Goal: Task Accomplishment & Management: Manage account settings

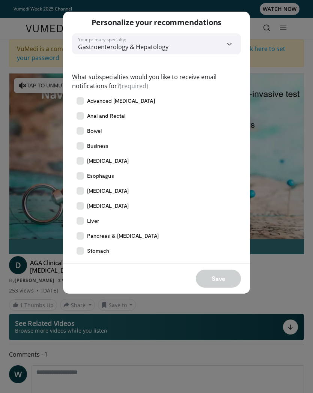
click at [101, 134] on span "Bowel" at bounding box center [94, 131] width 15 height 8
click at [116, 163] on span "[MEDICAL_DATA]" at bounding box center [108, 161] width 42 height 8
click at [108, 178] on span "Esophagus" at bounding box center [100, 176] width 27 height 8
click at [105, 210] on label "[MEDICAL_DATA]" at bounding box center [156, 206] width 169 height 15
click at [93, 223] on span "Liver" at bounding box center [93, 221] width 12 height 8
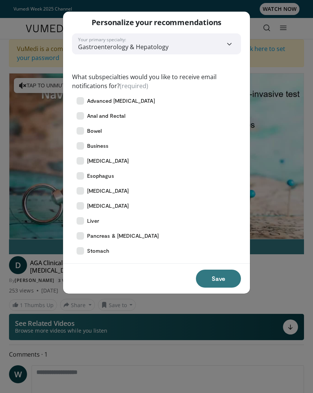
click at [127, 239] on span "Pancreas & [MEDICAL_DATA]" at bounding box center [123, 236] width 72 height 8
click at [98, 254] on span "Stomach" at bounding box center [98, 251] width 23 height 8
click at [219, 278] on button "Save" at bounding box center [218, 279] width 45 height 18
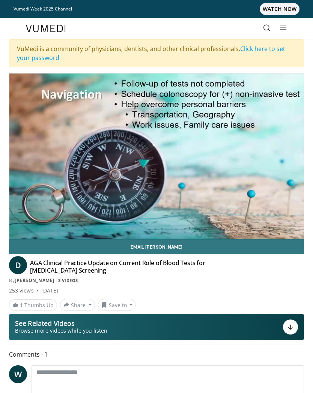
click at [297, 265] on div "D AGA Clinical Practice Update on Current Role of Blood Tests for [MEDICAL_DATA…" at bounding box center [156, 271] width 295 height 25
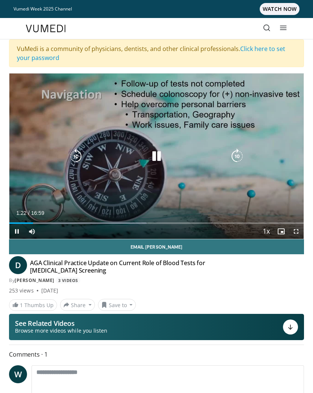
click at [158, 159] on icon "Video Player" at bounding box center [156, 156] width 15 height 15
